Goal: Navigation & Orientation: Go to known website

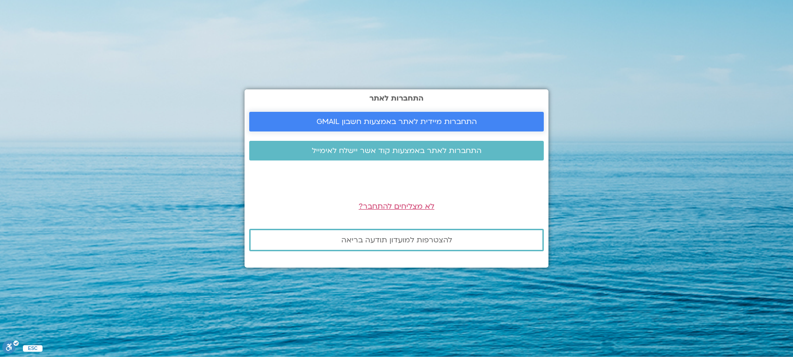
click at [394, 123] on span "התחברות מיידית לאתר באמצעות חשבון GMAIL" at bounding box center [397, 121] width 160 height 8
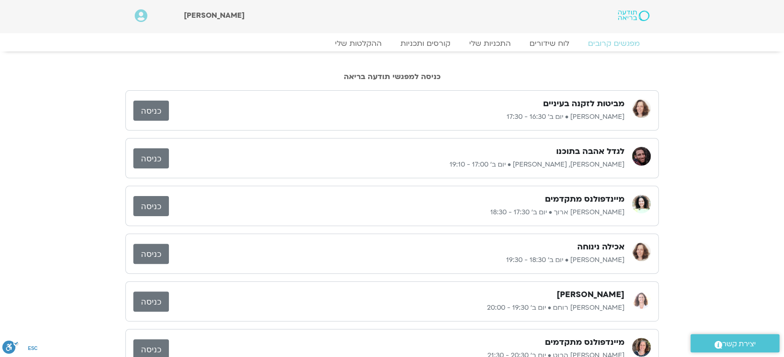
click at [141, 155] on link "כניסה" at bounding box center [151, 158] width 36 height 20
